Goal: Navigation & Orientation: Find specific page/section

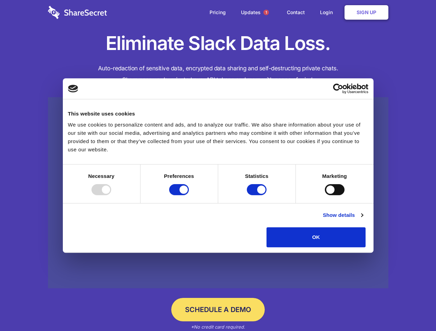
click at [111, 195] on div at bounding box center [101, 189] width 20 height 11
click at [189, 195] on input "Preferences" at bounding box center [179, 189] width 20 height 11
checkbox input "false"
click at [258, 195] on input "Statistics" at bounding box center [257, 189] width 20 height 11
checkbox input "false"
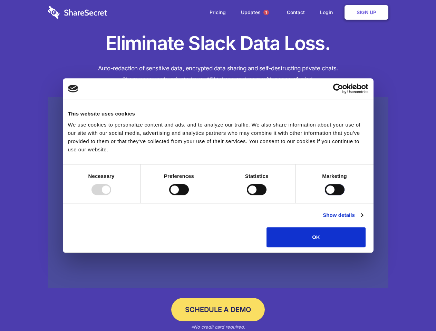
click at [325, 195] on input "Marketing" at bounding box center [335, 189] width 20 height 11
checkbox input "true"
click at [363, 220] on link "Show details" at bounding box center [343, 215] width 40 height 8
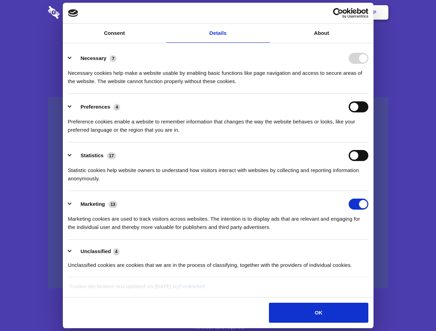
click at [368, 94] on li "Necessary 7 Necessary cookies help make a website usable by enabling basic func…" at bounding box center [218, 69] width 300 height 49
click at [266, 12] on span "1" at bounding box center [266, 13] width 6 height 6
